Goal: Information Seeking & Learning: Learn about a topic

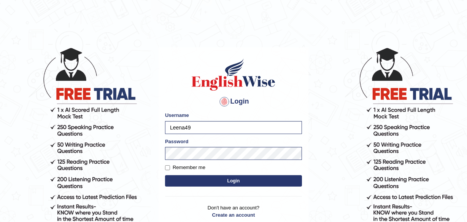
click at [202, 178] on button "Login" at bounding box center [233, 180] width 137 height 11
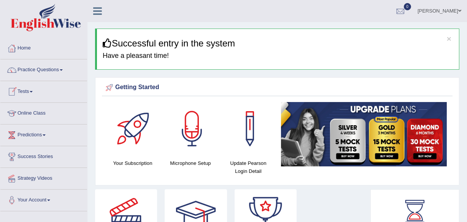
click at [38, 67] on link "Practice Questions" at bounding box center [43, 68] width 87 height 19
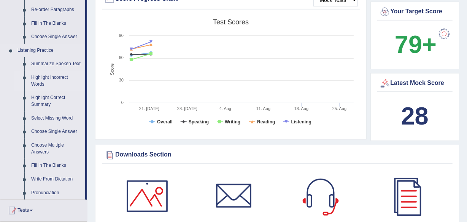
scroll to position [380, 0]
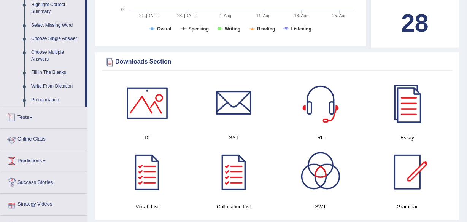
click at [33, 115] on link "Tests" at bounding box center [43, 116] width 87 height 19
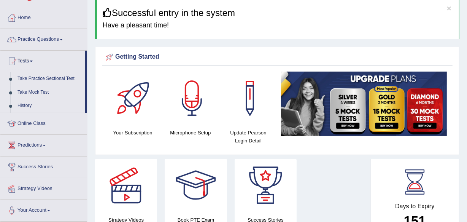
scroll to position [23, 0]
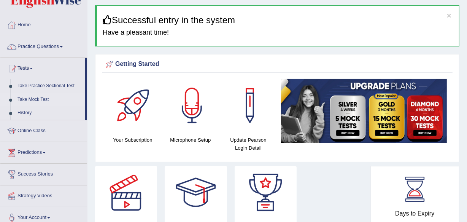
click at [36, 95] on link "Take Mock Test" at bounding box center [49, 100] width 71 height 14
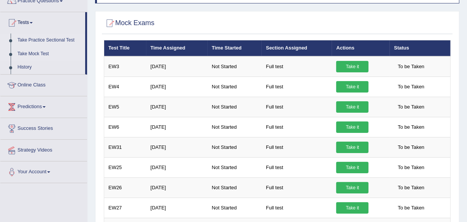
click at [68, 39] on link "Take Practice Sectional Test" at bounding box center [49, 40] width 71 height 14
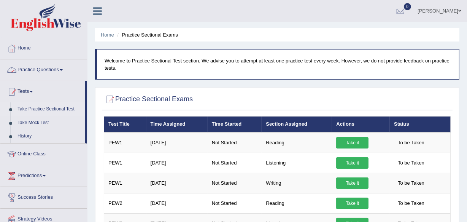
drag, startPoint x: 32, startPoint y: 61, endPoint x: 32, endPoint y: 65, distance: 3.8
click at [32, 62] on link "Practice Questions" at bounding box center [43, 68] width 87 height 19
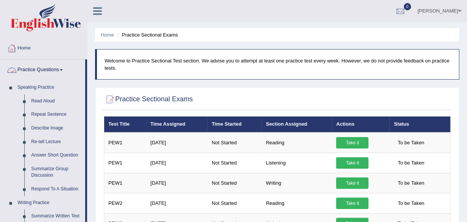
click at [35, 66] on link "Practice Questions" at bounding box center [42, 68] width 85 height 19
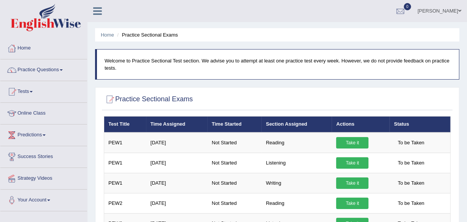
click at [37, 66] on link "Practice Questions" at bounding box center [43, 68] width 87 height 19
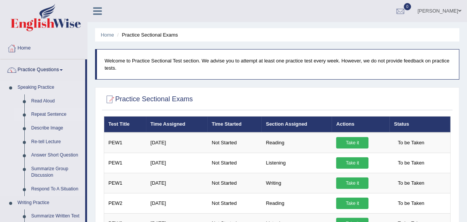
click at [57, 113] on link "Repeat Sentence" at bounding box center [56, 115] width 57 height 14
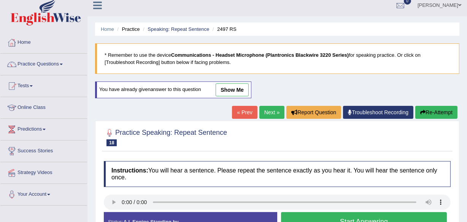
scroll to position [4, 0]
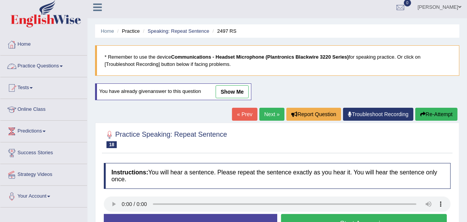
click at [28, 40] on link "Home" at bounding box center [43, 43] width 87 height 19
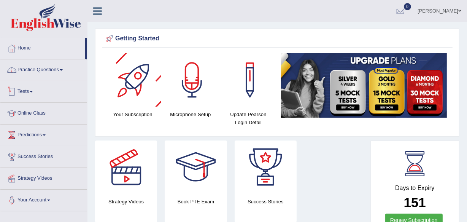
click at [45, 71] on link "Practice Questions" at bounding box center [43, 68] width 87 height 19
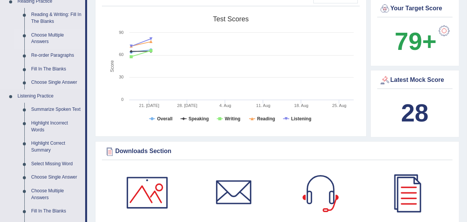
scroll to position [276, 0]
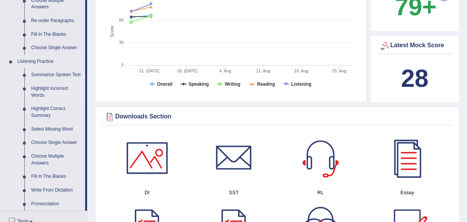
click at [57, 86] on link "Highlight Incorrect Words" at bounding box center [56, 92] width 57 height 20
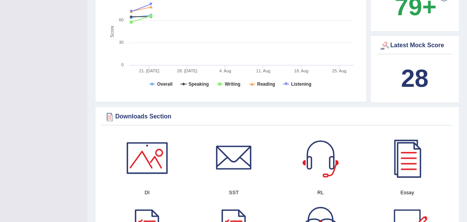
scroll to position [345, 0]
